Goal: Task Accomplishment & Management: Use online tool/utility

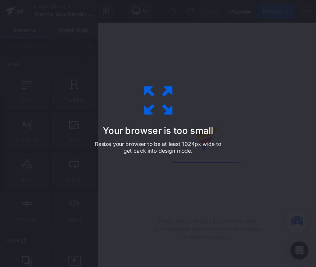
click at [207, 60] on div "Your browser is too small Resize your browser to be at least 1024px wide to get…" at bounding box center [157, 133] width 169 height 151
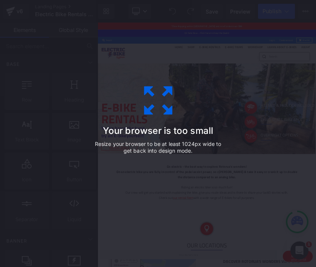
click at [138, 90] on div "Your browser is too small Resize your browser to be at least 1024px wide to get…" at bounding box center [157, 133] width 169 height 151
click at [73, 9] on div "Your browser is too small Resize your browser to be at least 1024px wide to get…" at bounding box center [158, 133] width 316 height 267
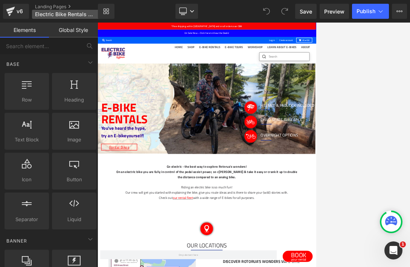
click at [58, 13] on span "Electric Bike Rentals Rotorua | Electric Bike Rentals" at bounding box center [65, 14] width 61 height 6
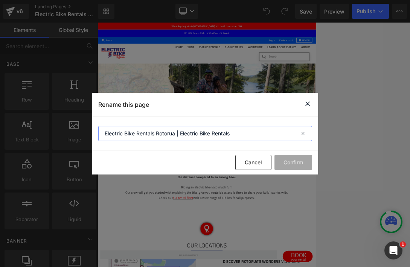
drag, startPoint x: 243, startPoint y: 135, endPoint x: 97, endPoint y: 132, distance: 146.1
click at [97, 132] on section "Electric Bike Rentals Rotorua | Electric Bike Rentals" at bounding box center [205, 134] width 226 height 34
click at [309, 107] on icon at bounding box center [307, 103] width 9 height 9
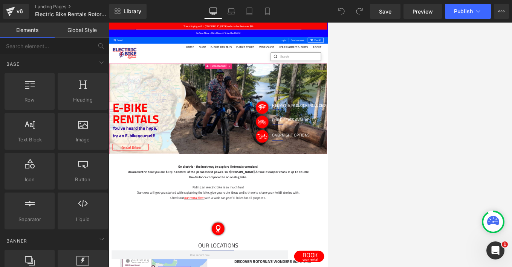
click at [316, 116] on span "Hero Banner" at bounding box center [337, 113] width 37 height 11
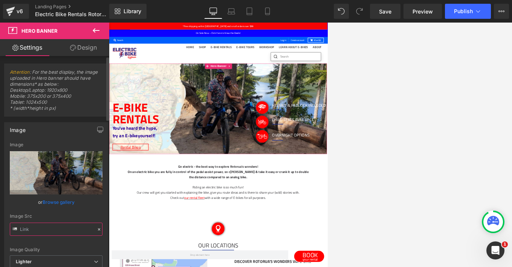
click at [67, 232] on input "text" at bounding box center [56, 229] width 93 height 13
click at [54, 228] on input "text" at bounding box center [56, 229] width 93 height 13
drag, startPoint x: 22, startPoint y: 232, endPoint x: 95, endPoint y: 229, distance: 73.5
click at [95, 229] on div "Image Src" at bounding box center [56, 225] width 93 height 22
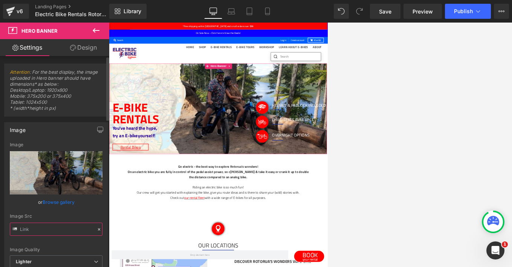
click at [74, 227] on input "text" at bounding box center [56, 229] width 93 height 13
click at [61, 230] on input "text" at bounding box center [56, 229] width 93 height 13
type input "[URL][DOMAIN_NAME]"
